Goal: Book appointment/travel/reservation

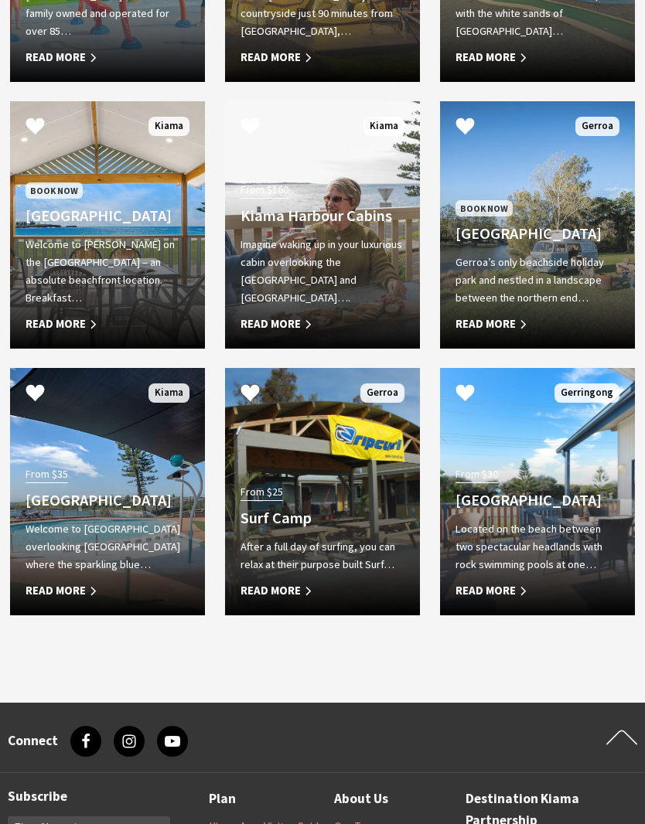
scroll to position [1089, 0]
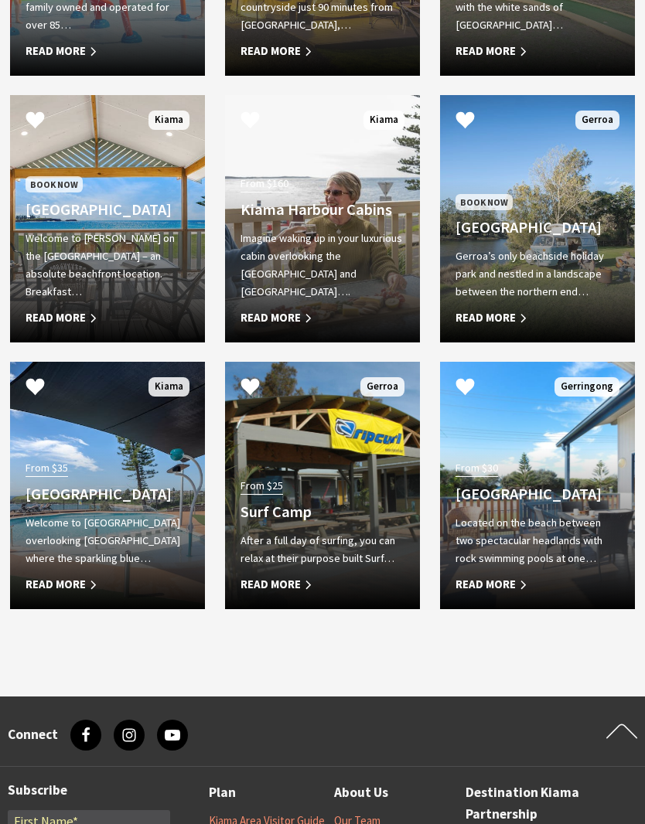
click at [56, 220] on h4 "Kendalls Beach Holiday Park" at bounding box center [108, 209] width 164 height 19
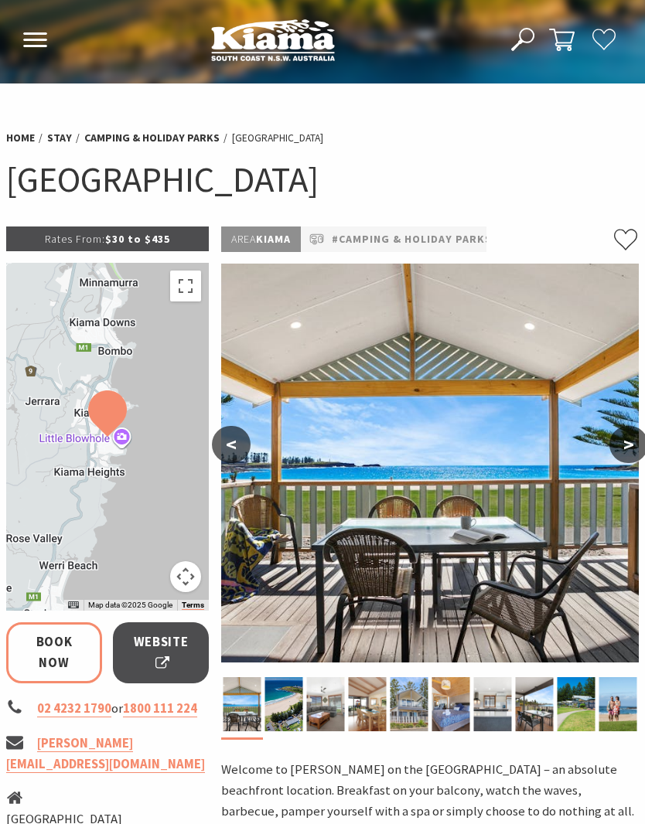
select select "3"
select select "2"
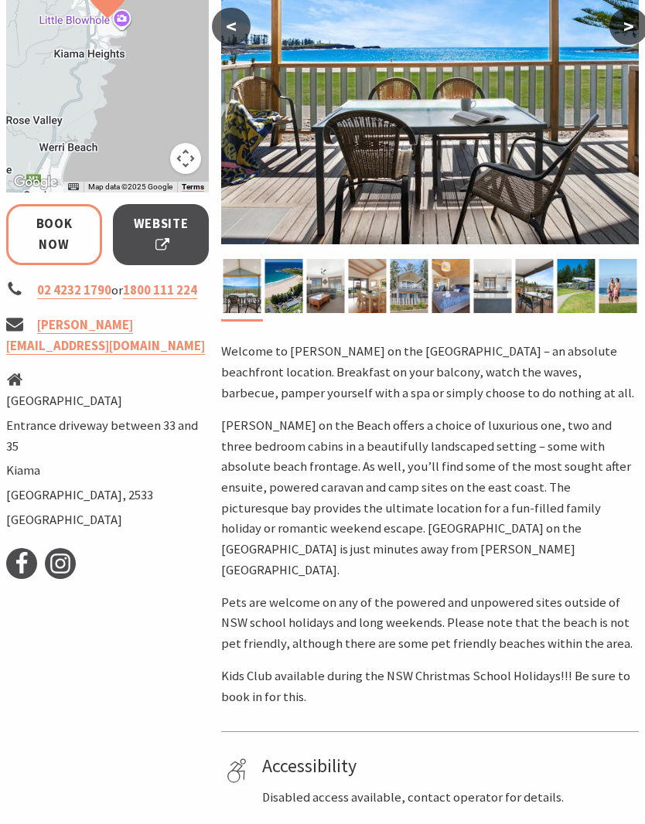
scroll to position [421, 0]
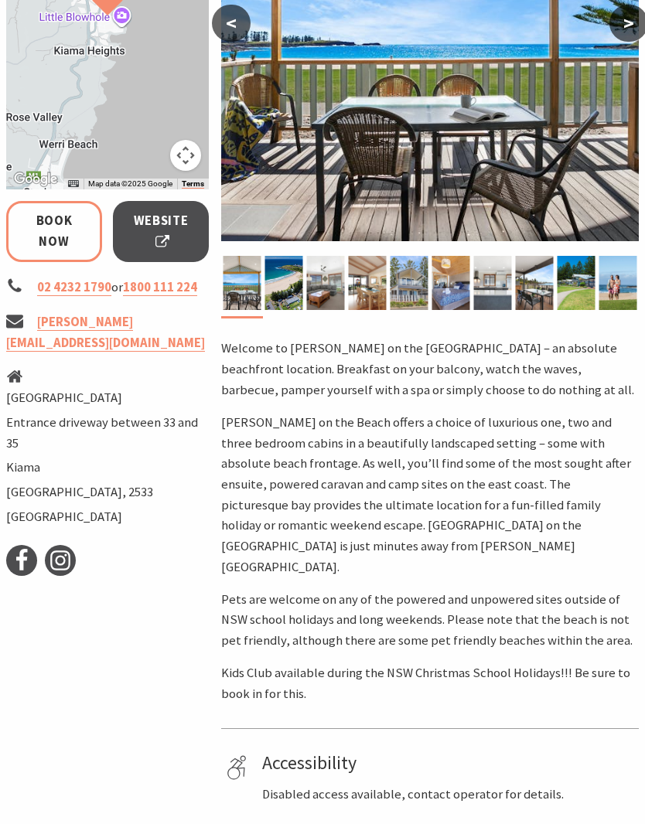
click at [166, 234] on span "Website" at bounding box center [160, 231] width 57 height 41
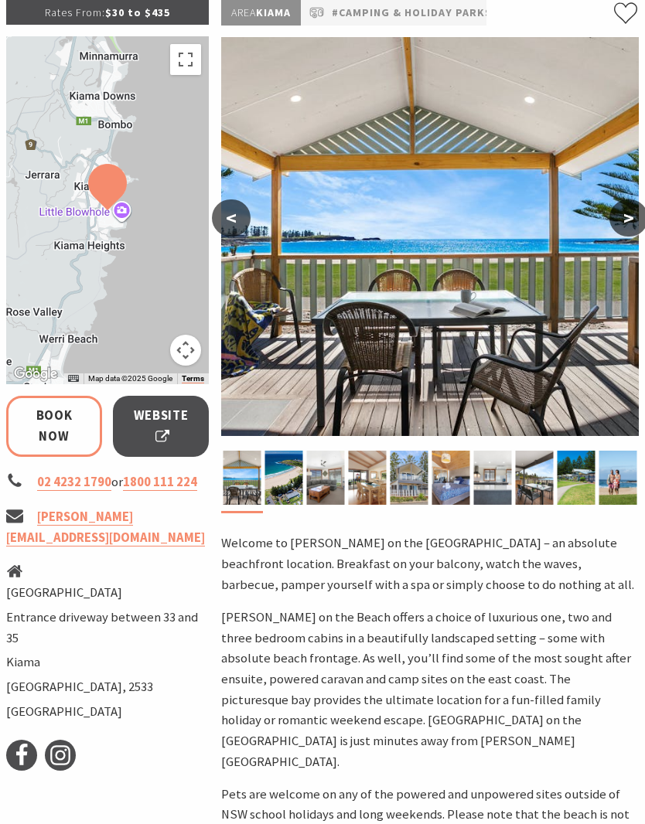
scroll to position [223, 0]
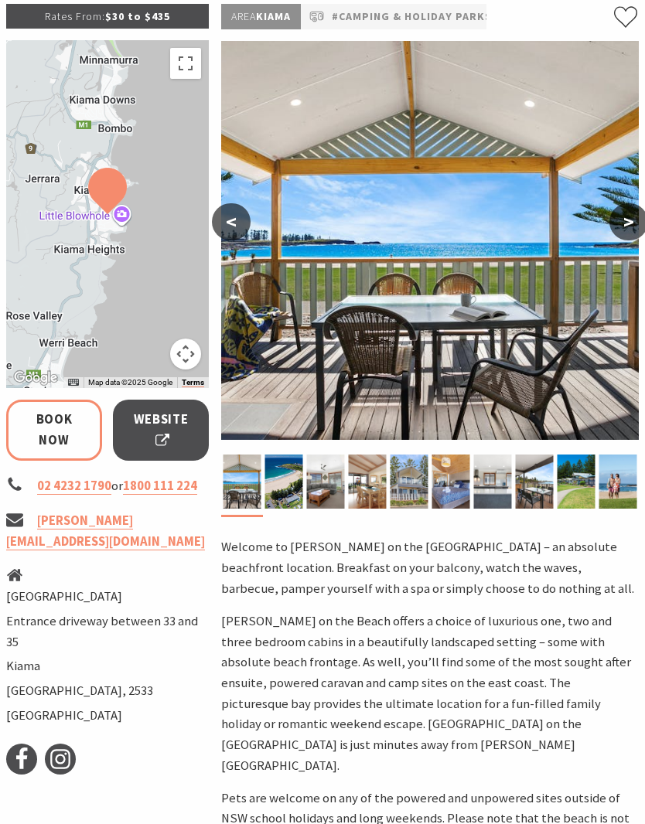
click at [166, 418] on span "Website" at bounding box center [160, 430] width 57 height 41
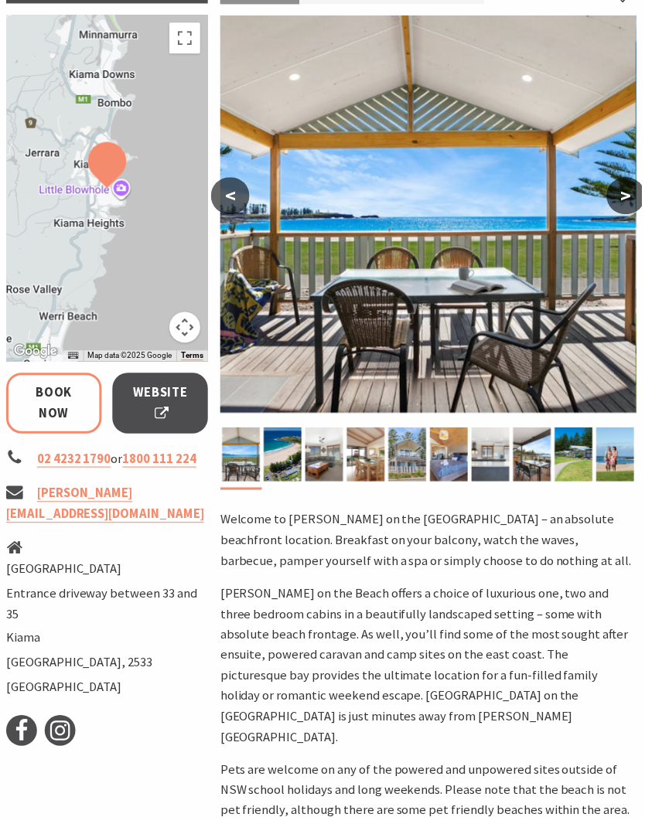
select select "3"
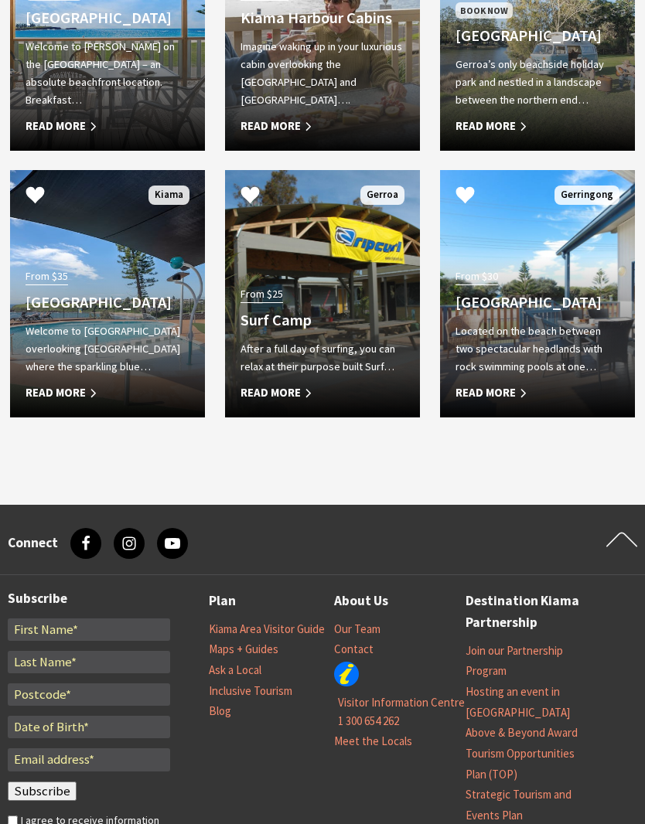
scroll to position [1298, 0]
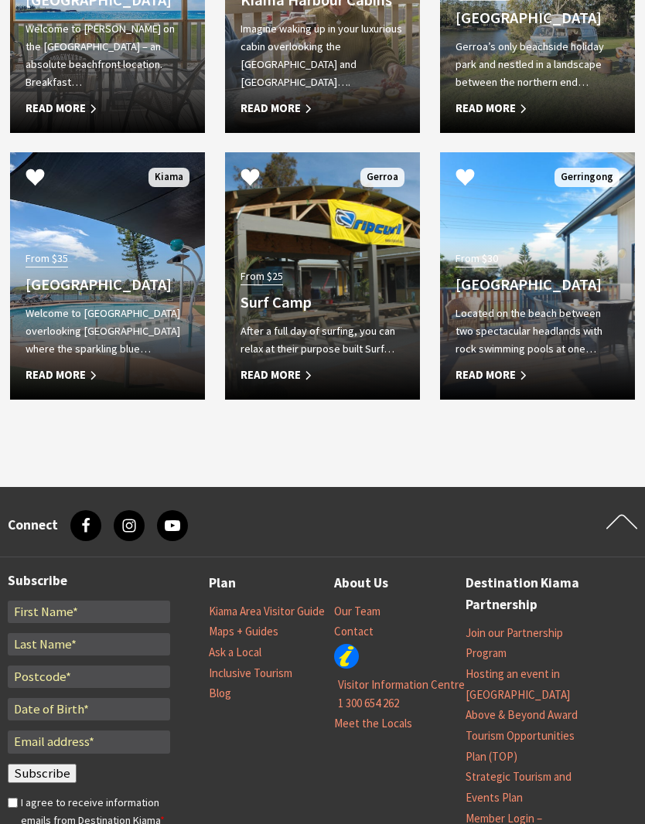
click at [68, 295] on h4 "[GEOGRAPHIC_DATA]" at bounding box center [108, 284] width 164 height 19
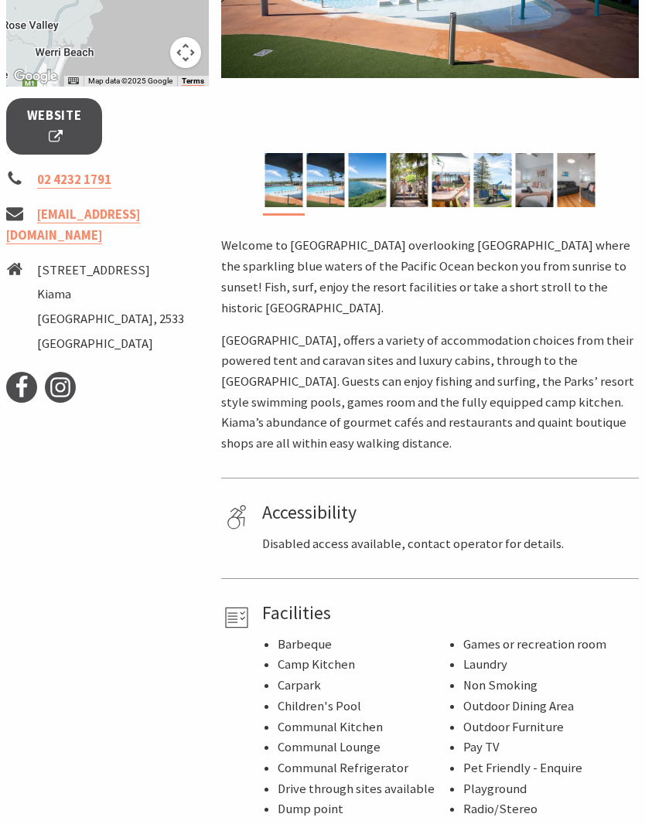
scroll to position [517, 0]
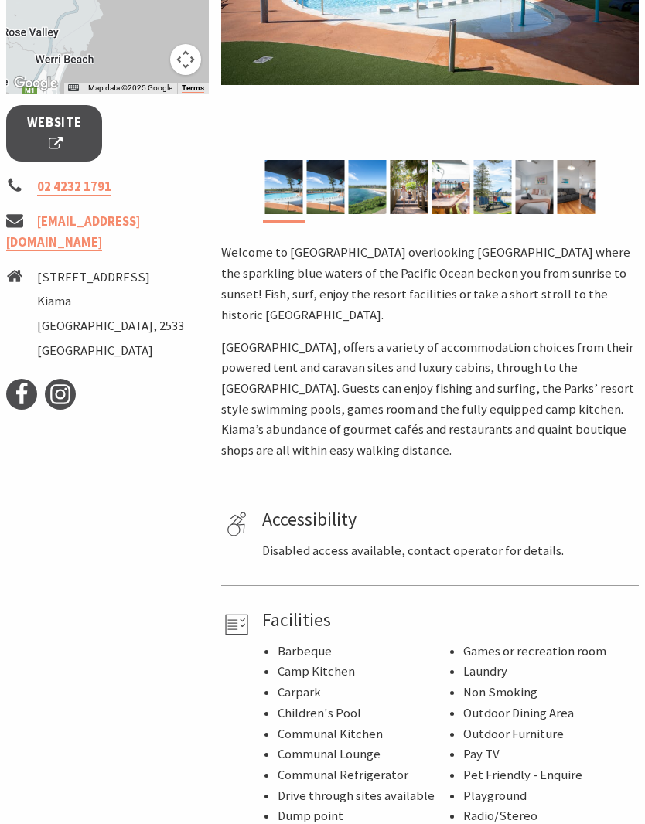
click at [61, 124] on span "Website" at bounding box center [54, 133] width 57 height 41
